Goal: Task Accomplishment & Management: Manage account settings

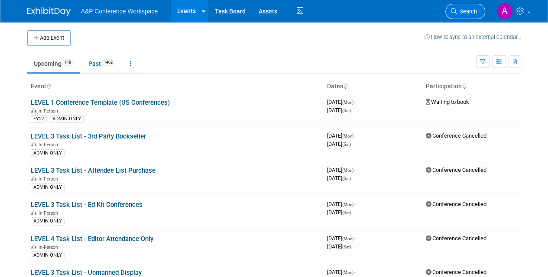
click at [471, 10] on span "Search" at bounding box center [467, 11] width 20 height 7
click at [470, 12] on span "Search" at bounding box center [467, 11] width 20 height 7
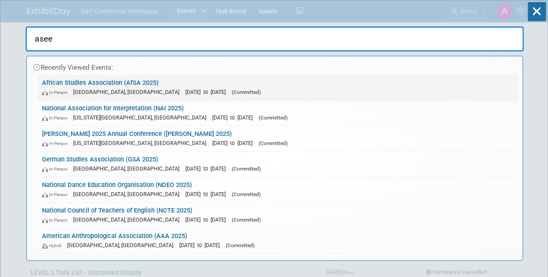
type input "asee"
click at [222, 98] on link "African Studies Association (AfSA 2025) In-Person [GEOGRAPHIC_DATA], [GEOGRAPHI…" at bounding box center [278, 87] width 481 height 25
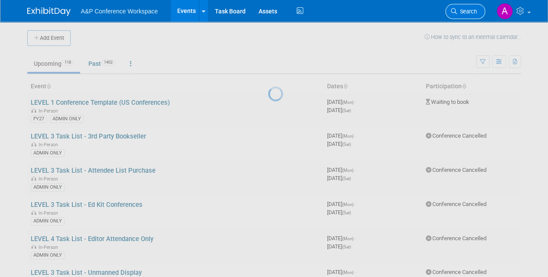
click at [468, 11] on span "Search" at bounding box center [467, 11] width 20 height 7
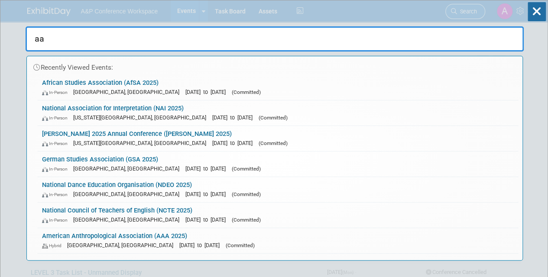
type input "aa"
click at [468, 11] on div "aa Recently Viewed Events: African Studies Association (AfSA 2025) In-Person At…" at bounding box center [275, 130] width 498 height 260
click at [65, 39] on input "aa" at bounding box center [275, 38] width 498 height 25
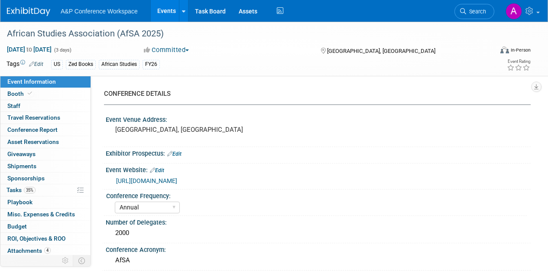
select select "Annual"
select select "Level 2"
select select "In-Person Booth"
select select "African Studies"
select select "Zed Books"
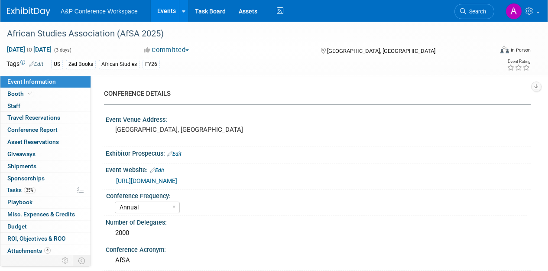
select select "[PERSON_NAME]"
select select "Networking/Commissioning"
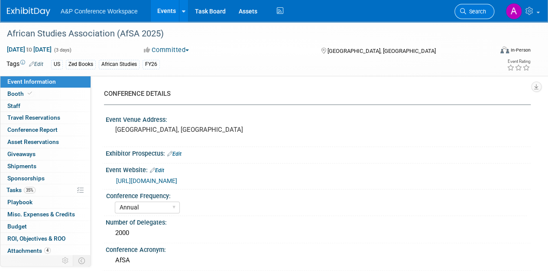
click at [475, 12] on span "Search" at bounding box center [476, 11] width 20 height 7
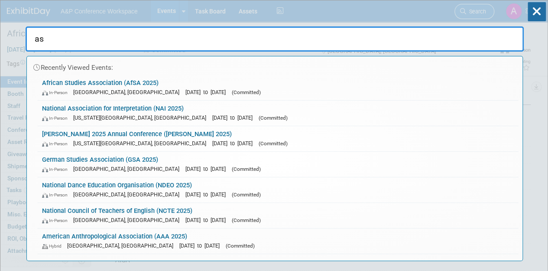
type input "a"
click at [538, 14] on icon at bounding box center [537, 11] width 18 height 19
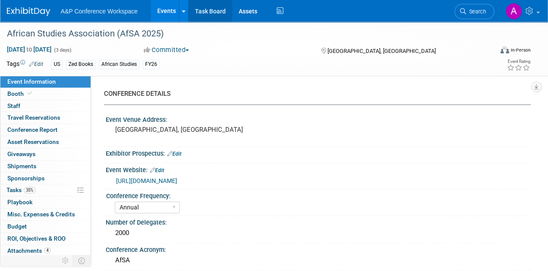
click at [218, 12] on link "Task Board" at bounding box center [211, 11] width 44 height 22
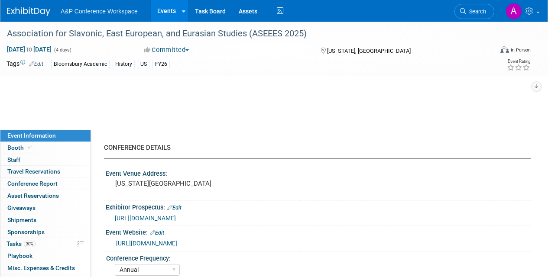
select select "Annual"
select select "Level 2"
select select "In-Person Booth"
select select "History"
select select "Bloomsbury Academic"
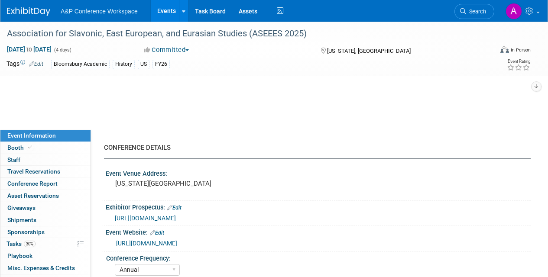
select select "Amanda Oney"
select select "Joe Kreuser"
select select "Ami Reitmeier"
select select "Networking/Commissioning"
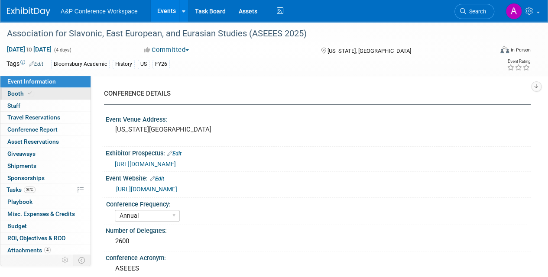
click at [26, 94] on span at bounding box center [30, 93] width 8 height 7
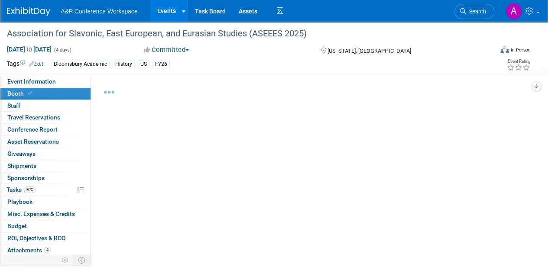
select select "CUAP"
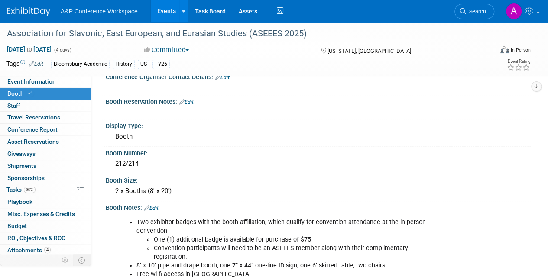
scroll to position [121, 0]
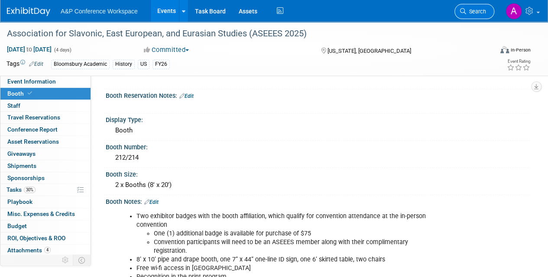
click at [472, 13] on span "Search" at bounding box center [476, 11] width 20 height 7
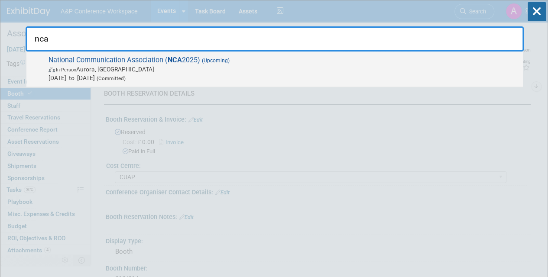
type input "nca"
click at [357, 70] on span "In-Person Aurora, CO" at bounding box center [284, 69] width 470 height 9
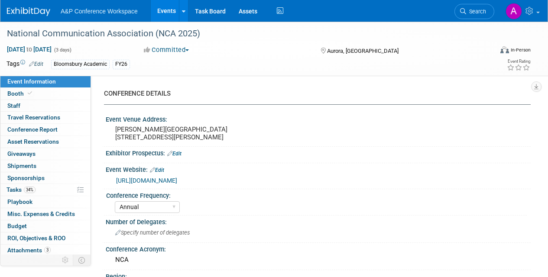
select select "Annual"
select select "Level 2"
select select "In-Person Booth"
select select "Communication"
select select "Bloomsbury Academic"
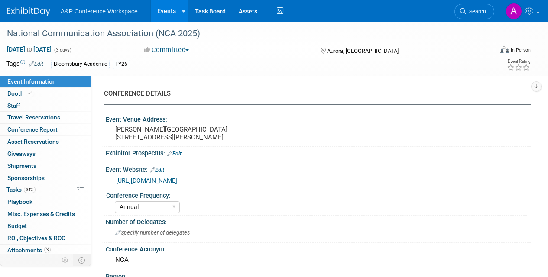
select select "[PERSON_NAME]"
select select "Networking/Commissioning"
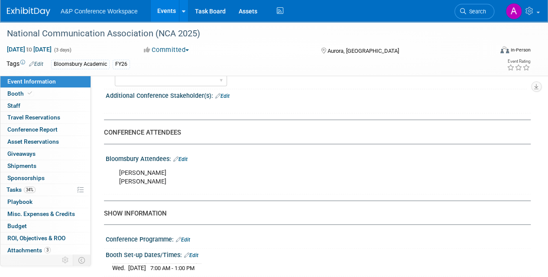
scroll to position [503, 0]
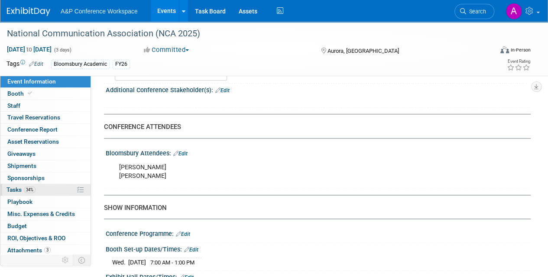
click at [16, 188] on span "Tasks 34%" at bounding box center [21, 189] width 29 height 7
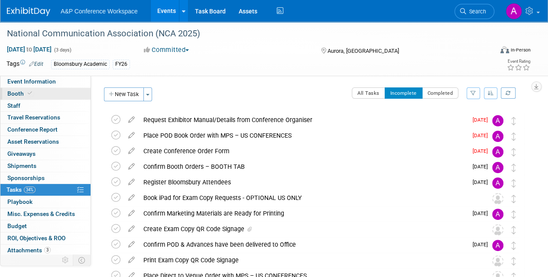
click at [40, 90] on link "Booth" at bounding box center [45, 94] width 90 height 12
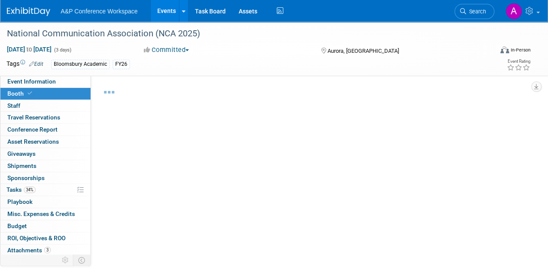
select select "RLKP"
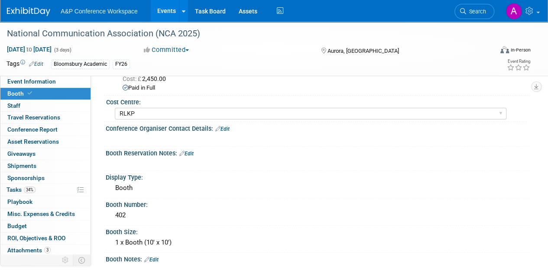
scroll to position [115, 0]
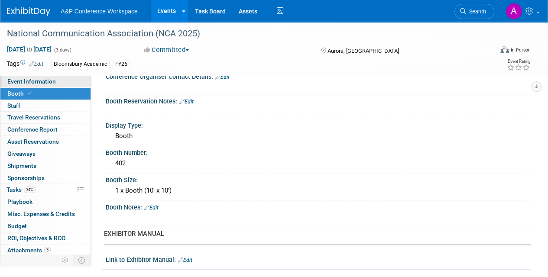
click at [49, 82] on span "Event Information" at bounding box center [31, 81] width 49 height 7
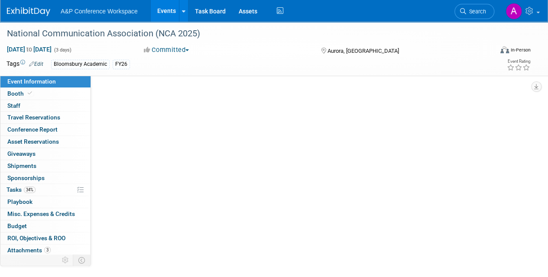
scroll to position [0, 0]
select select "Annual"
select select "Level 2"
select select "In-Person Booth"
select select "Communication"
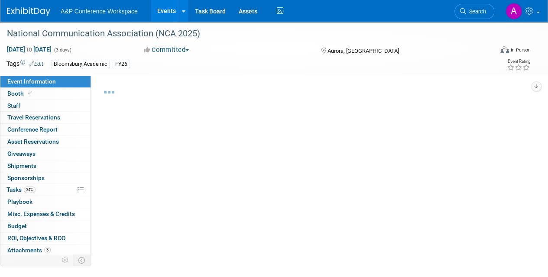
select select "Bloomsbury Academic"
select select "[PERSON_NAME]"
select select "Networking/Commissioning"
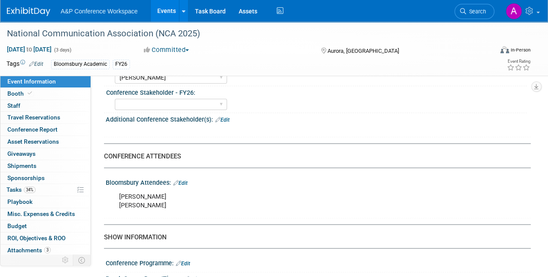
scroll to position [520, 0]
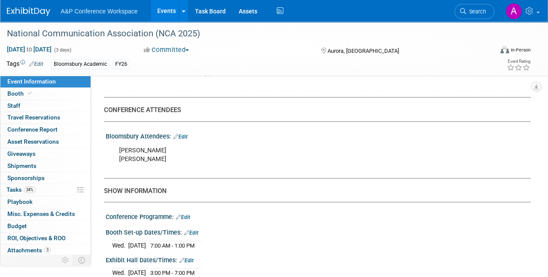
click at [187, 140] on link "Edit" at bounding box center [180, 137] width 14 height 6
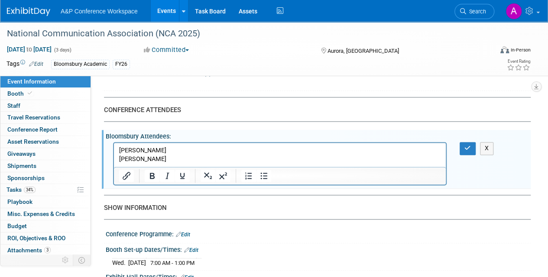
scroll to position [0, 0]
click at [155, 159] on p "Jessie Tepper Yu Ozaki" at bounding box center [280, 154] width 322 height 17
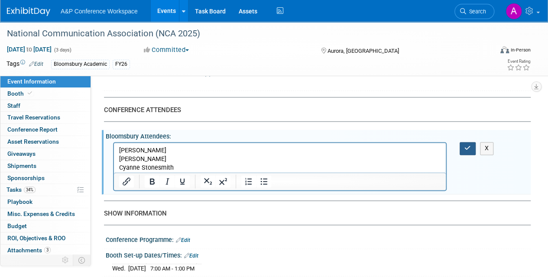
click at [471, 151] on icon "button" at bounding box center [468, 148] width 7 height 6
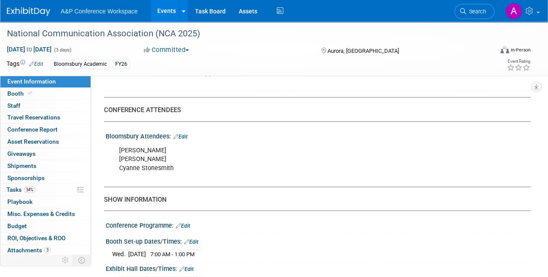
click at [475, 19] on li "Search" at bounding box center [475, 10] width 40 height 21
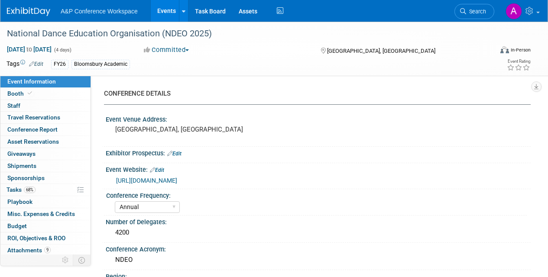
select select "Annual"
select select "Level 2"
select select "In-Person Booth"
select select "Drama & Performance Studies"
select select "Methuen Drama"
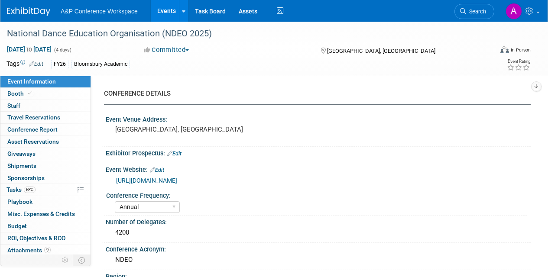
select select "[PERSON_NAME]"
select select "Networking/Commissioning"
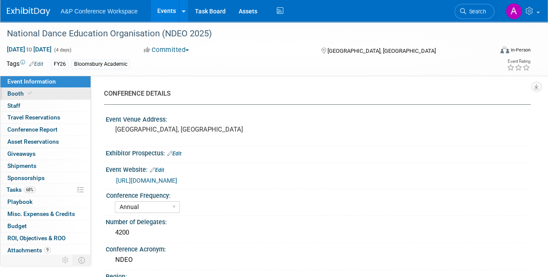
click at [22, 92] on span "Booth" at bounding box center [20, 93] width 26 height 7
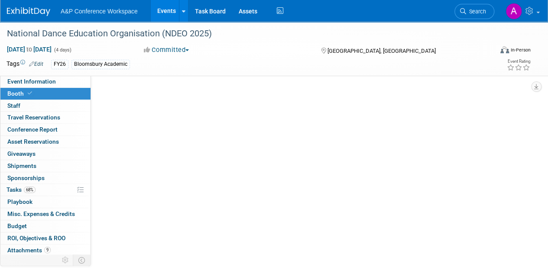
select select "BUMD"
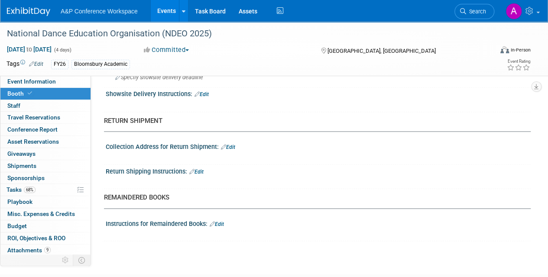
scroll to position [711, 0]
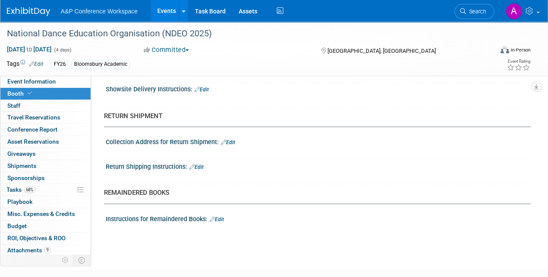
click at [202, 164] on link "Edit" at bounding box center [196, 167] width 14 height 6
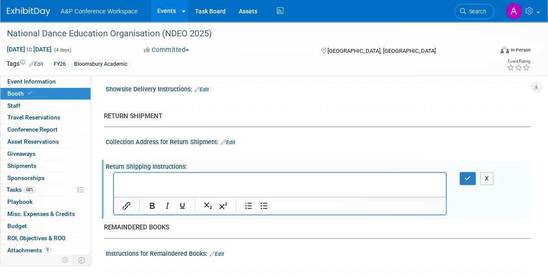
scroll to position [0, 0]
click at [462, 172] on button "button" at bounding box center [468, 178] width 16 height 13
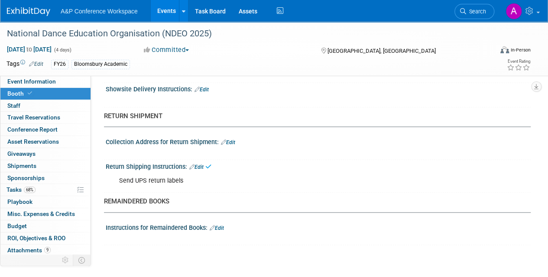
click at [221, 225] on link "Edit" at bounding box center [217, 228] width 14 height 6
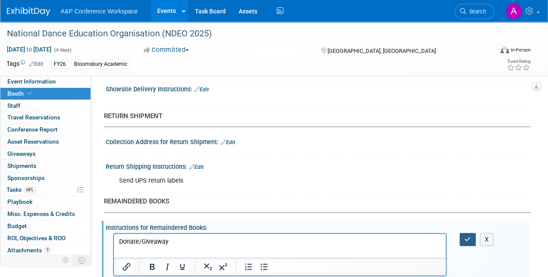
click at [467, 233] on button "button" at bounding box center [468, 239] width 16 height 13
